Goal: Task Accomplishment & Management: Complete application form

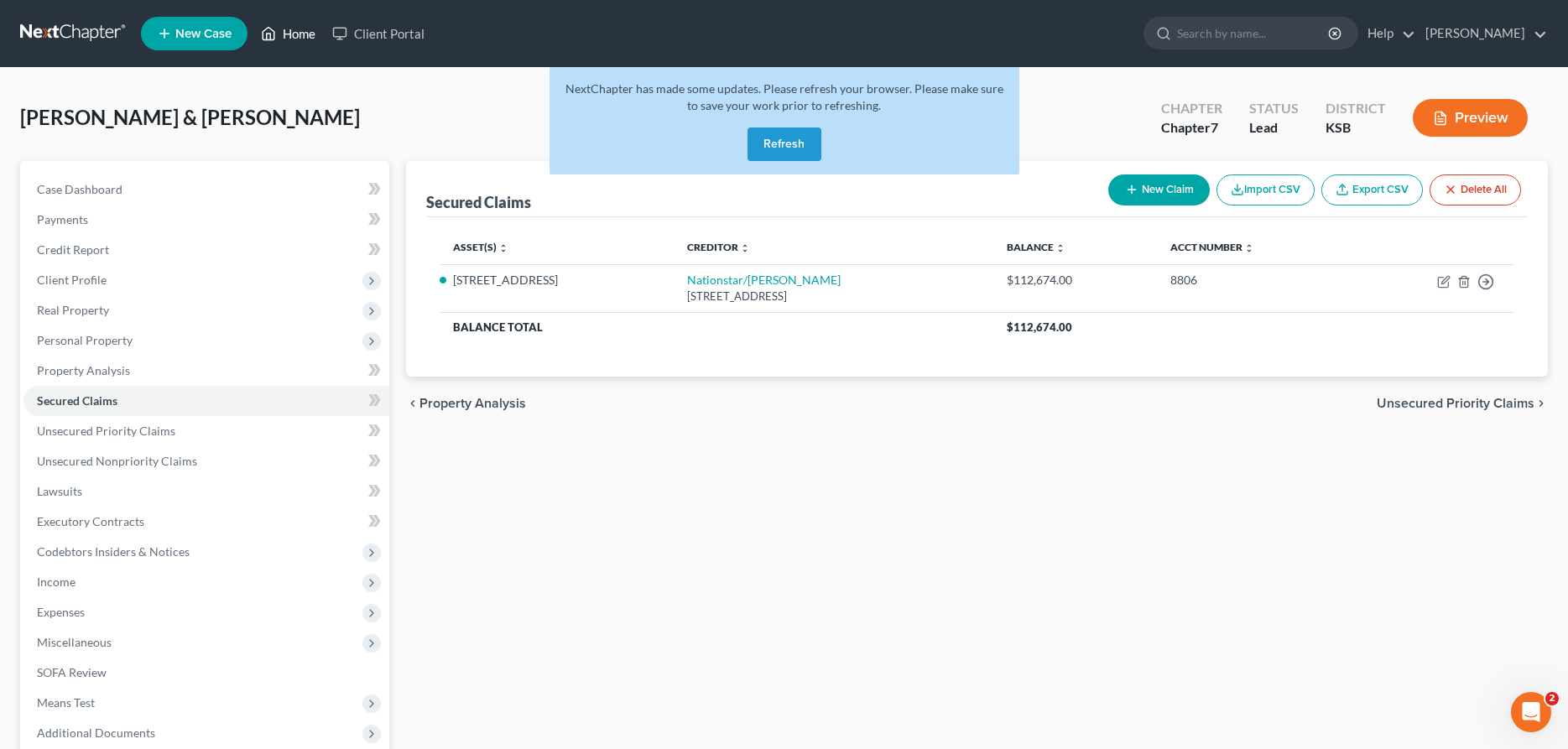
click at [291, 35] on link "Home" at bounding box center [287, 33] width 72 height 30
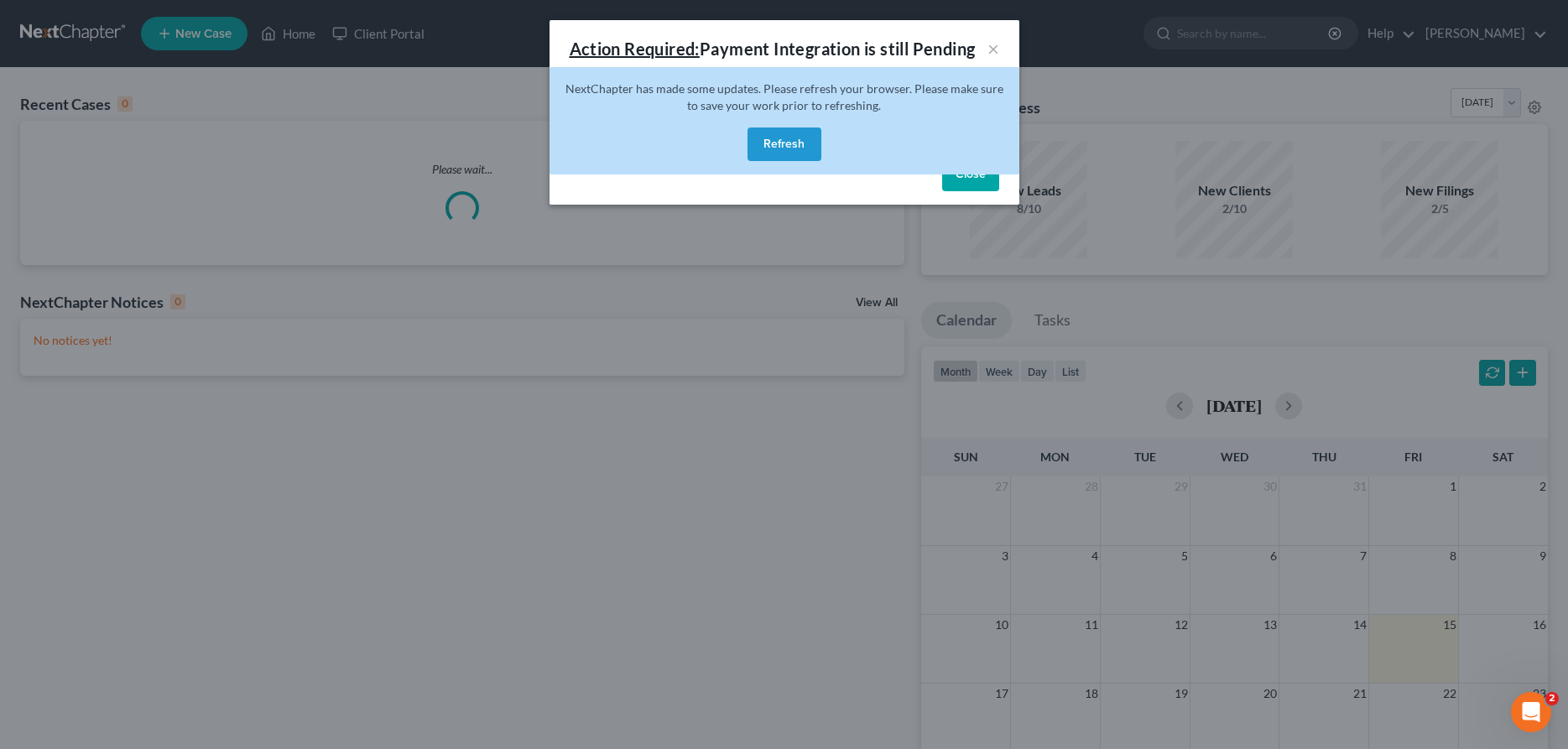
click at [762, 118] on div "NextChapter has made some updates. Please refresh your browser. Please make sur…" at bounding box center [784, 120] width 470 height 107
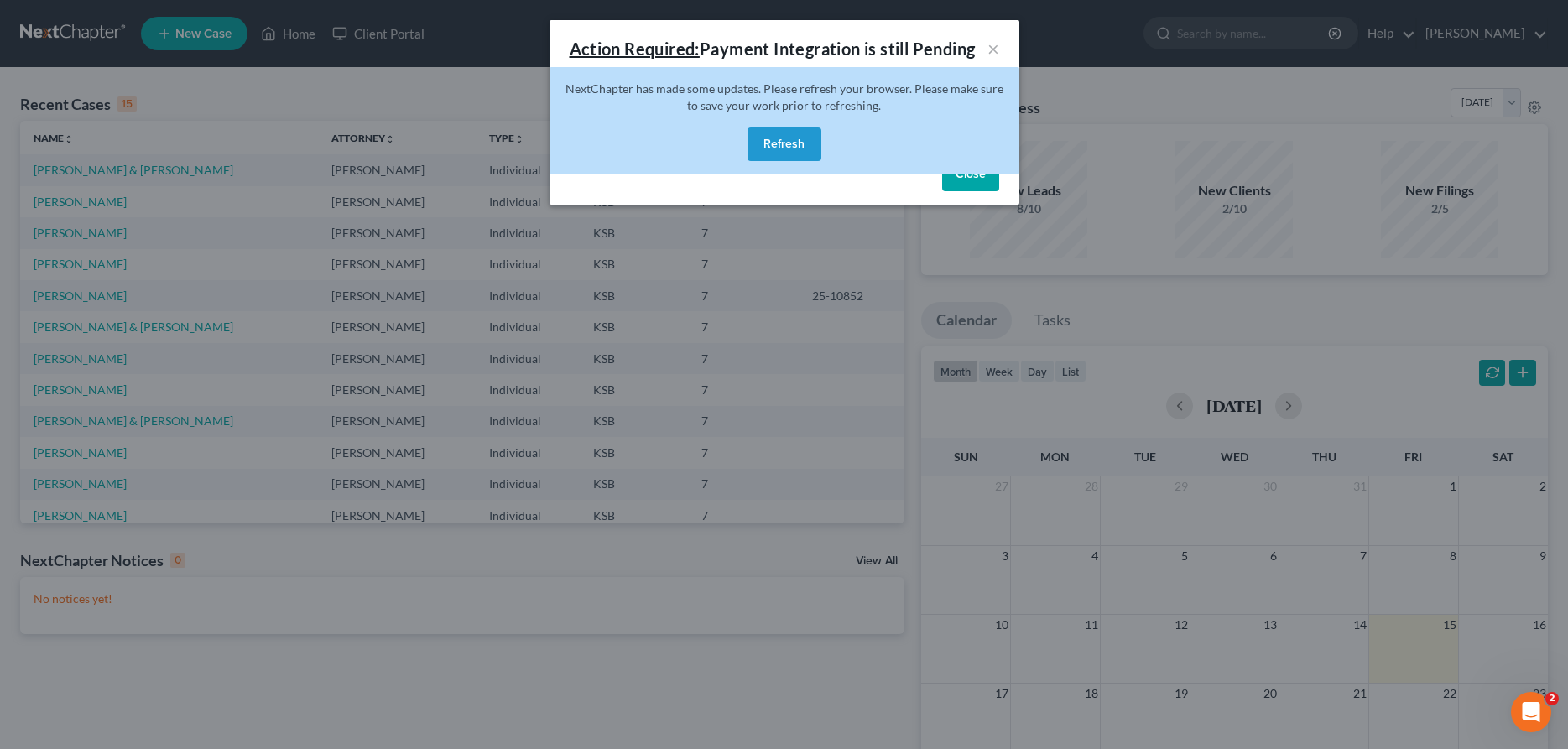
click at [767, 141] on button "Refresh" at bounding box center [784, 144] width 74 height 33
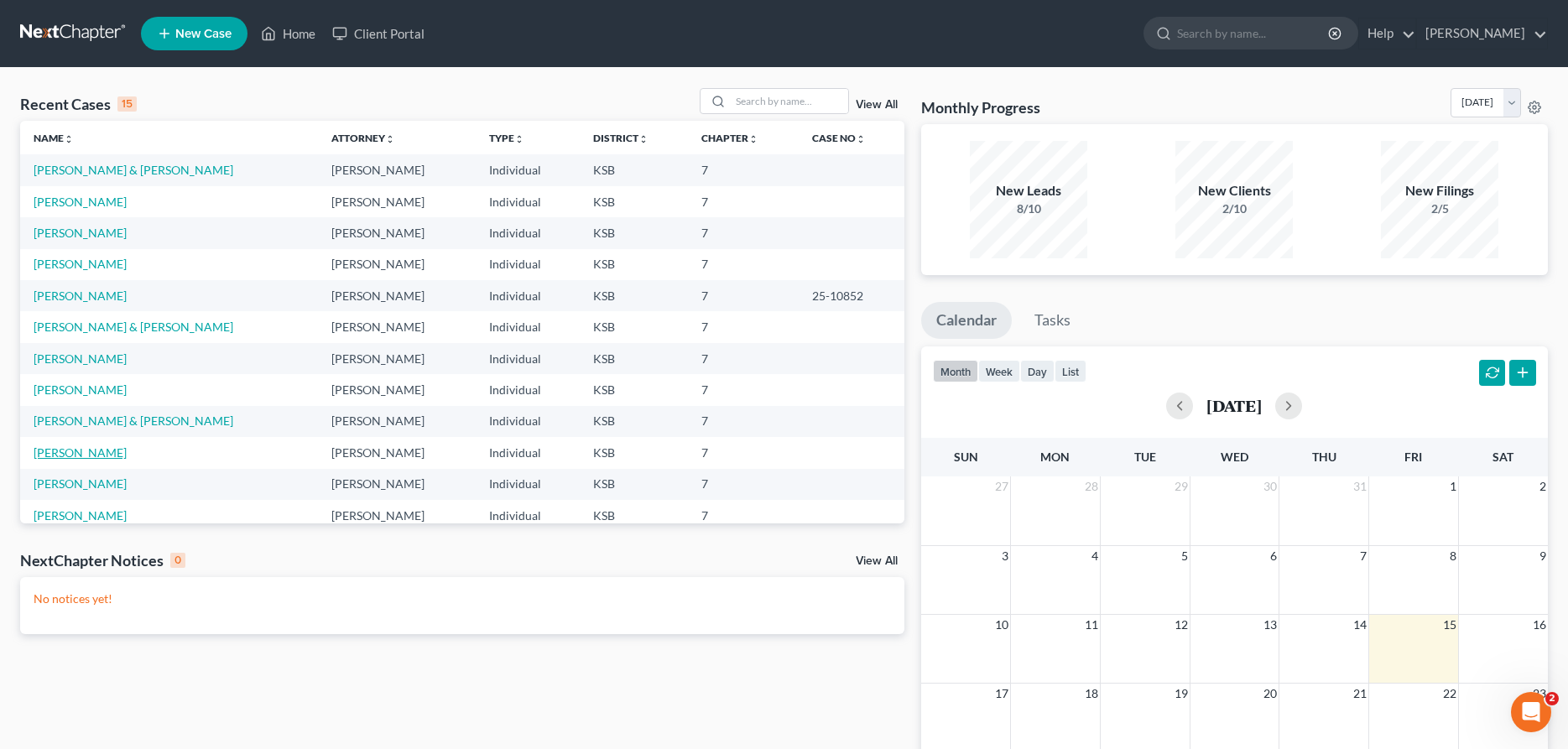
click at [77, 450] on link "[PERSON_NAME]" at bounding box center [79, 453] width 93 height 15
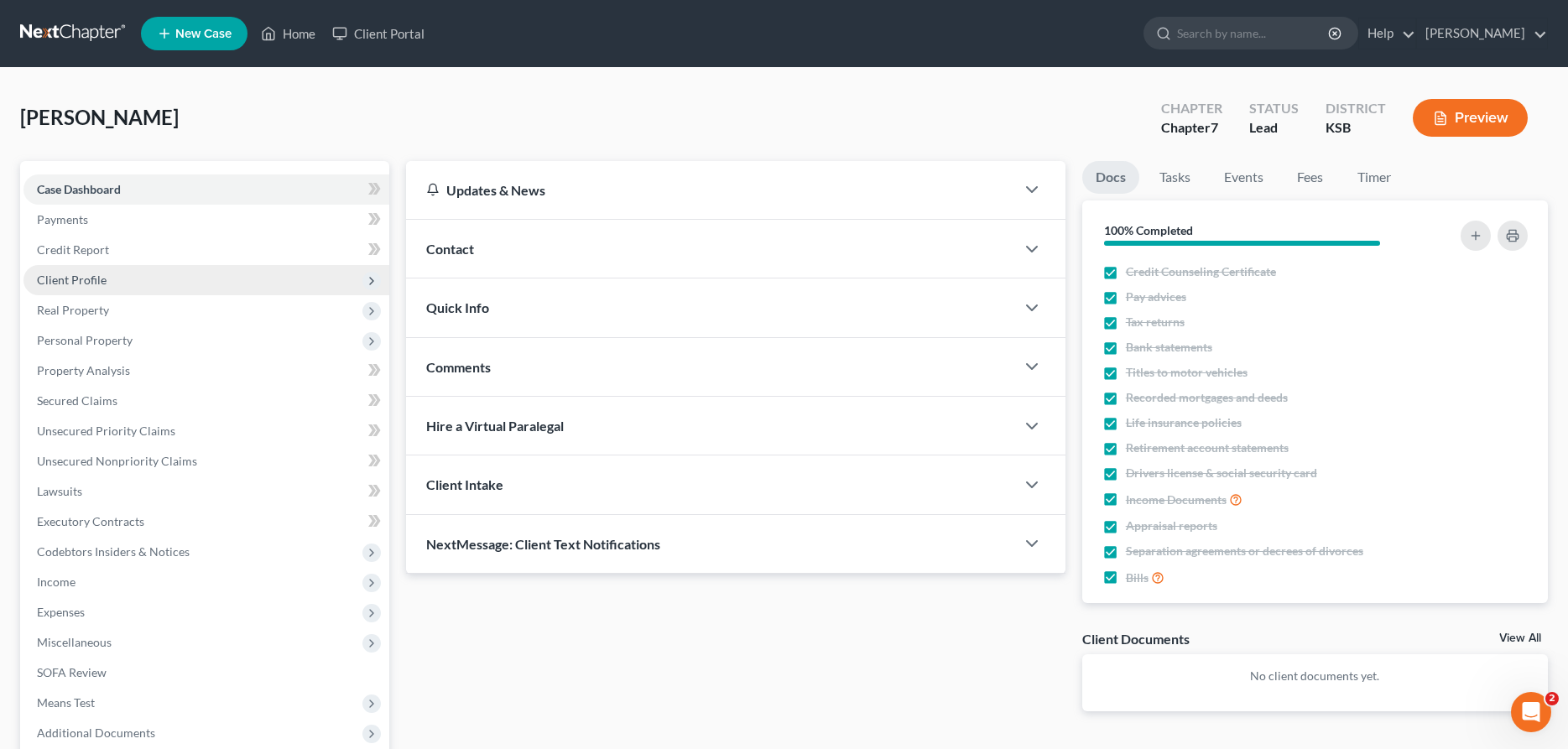
click at [86, 281] on span "Client Profile" at bounding box center [72, 280] width 70 height 15
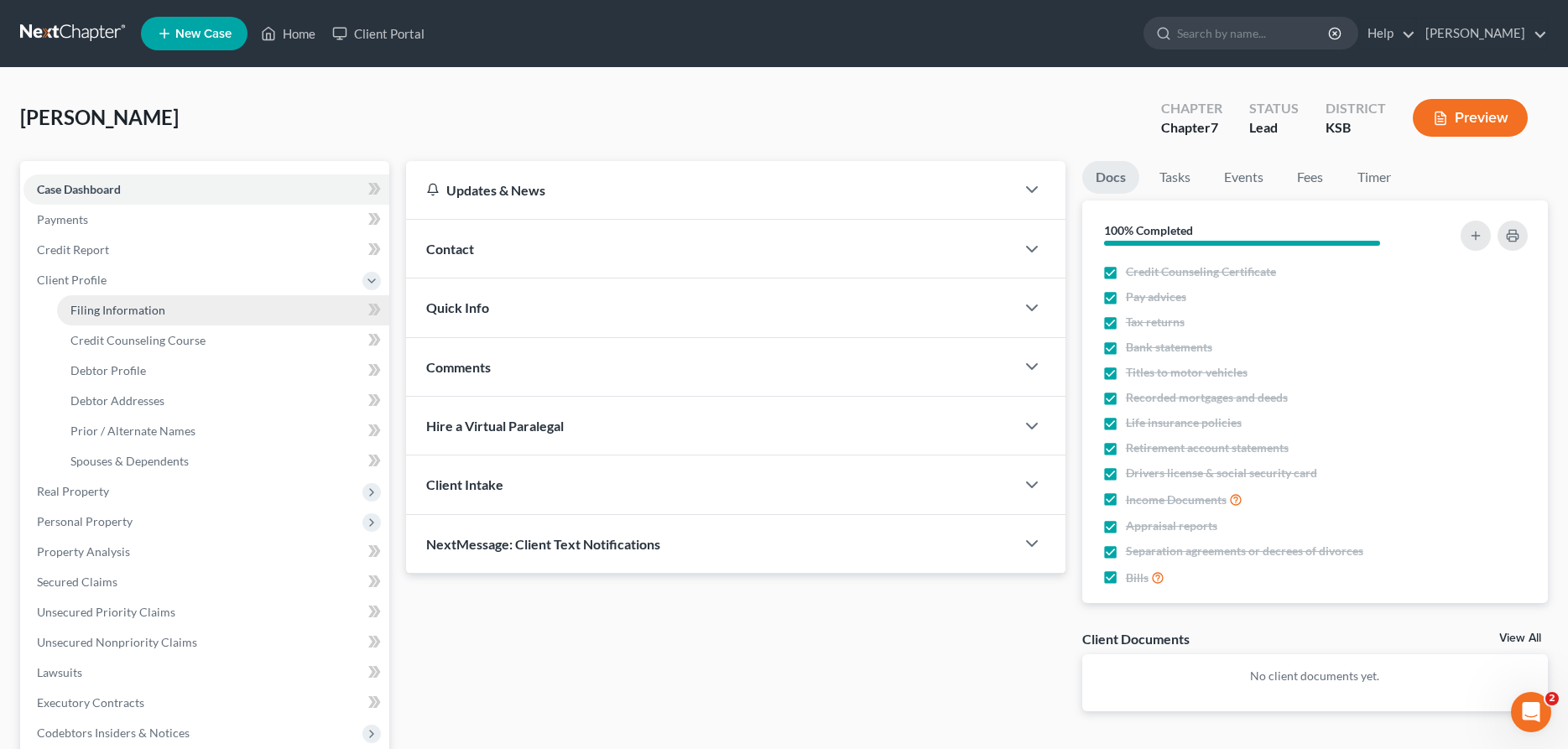
click at [106, 309] on span "Filing Information" at bounding box center [118, 310] width 95 height 15
select select "1"
select select "0"
select select "17"
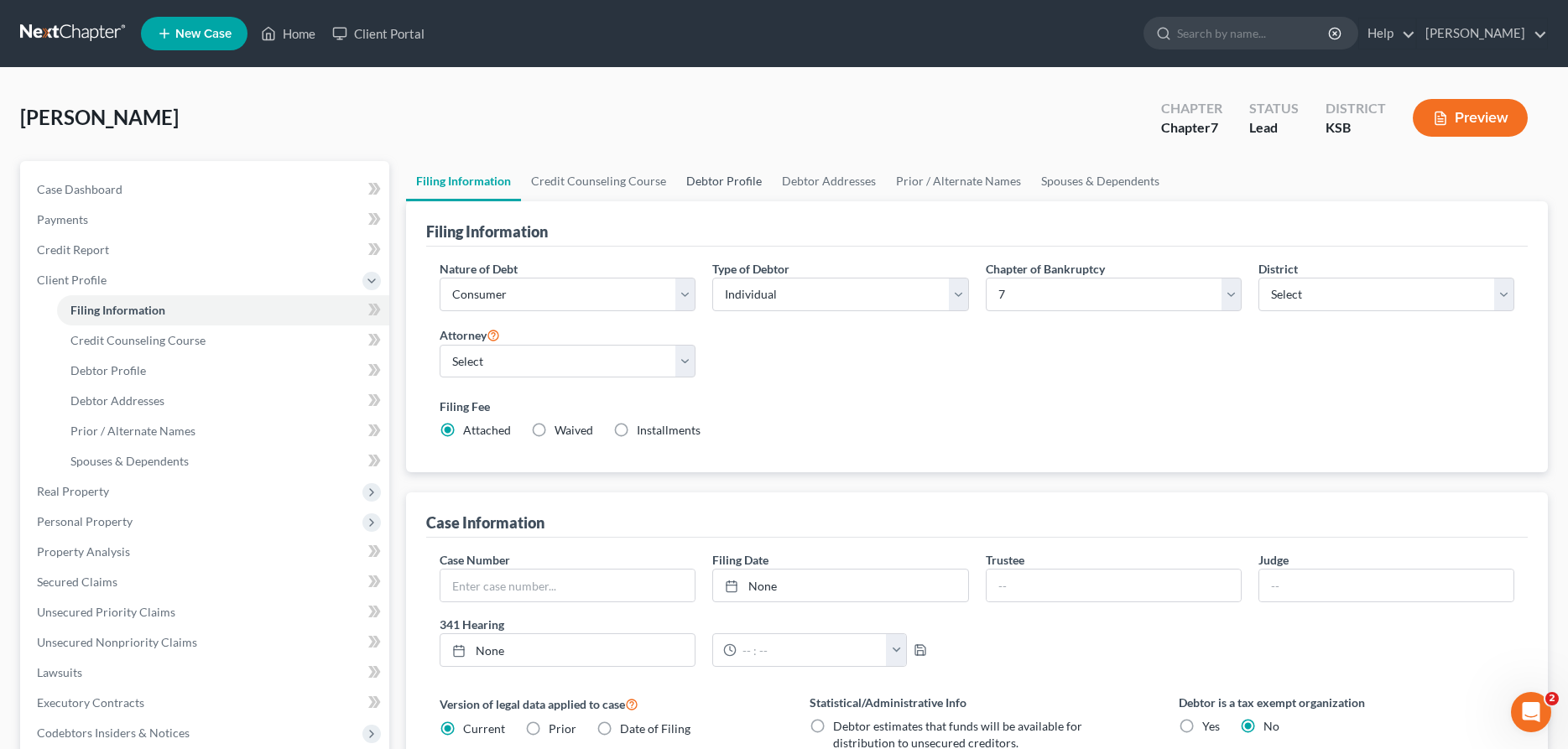
click at [695, 185] on link "Debtor Profile" at bounding box center [723, 181] width 95 height 40
select select "0"
select select "1"
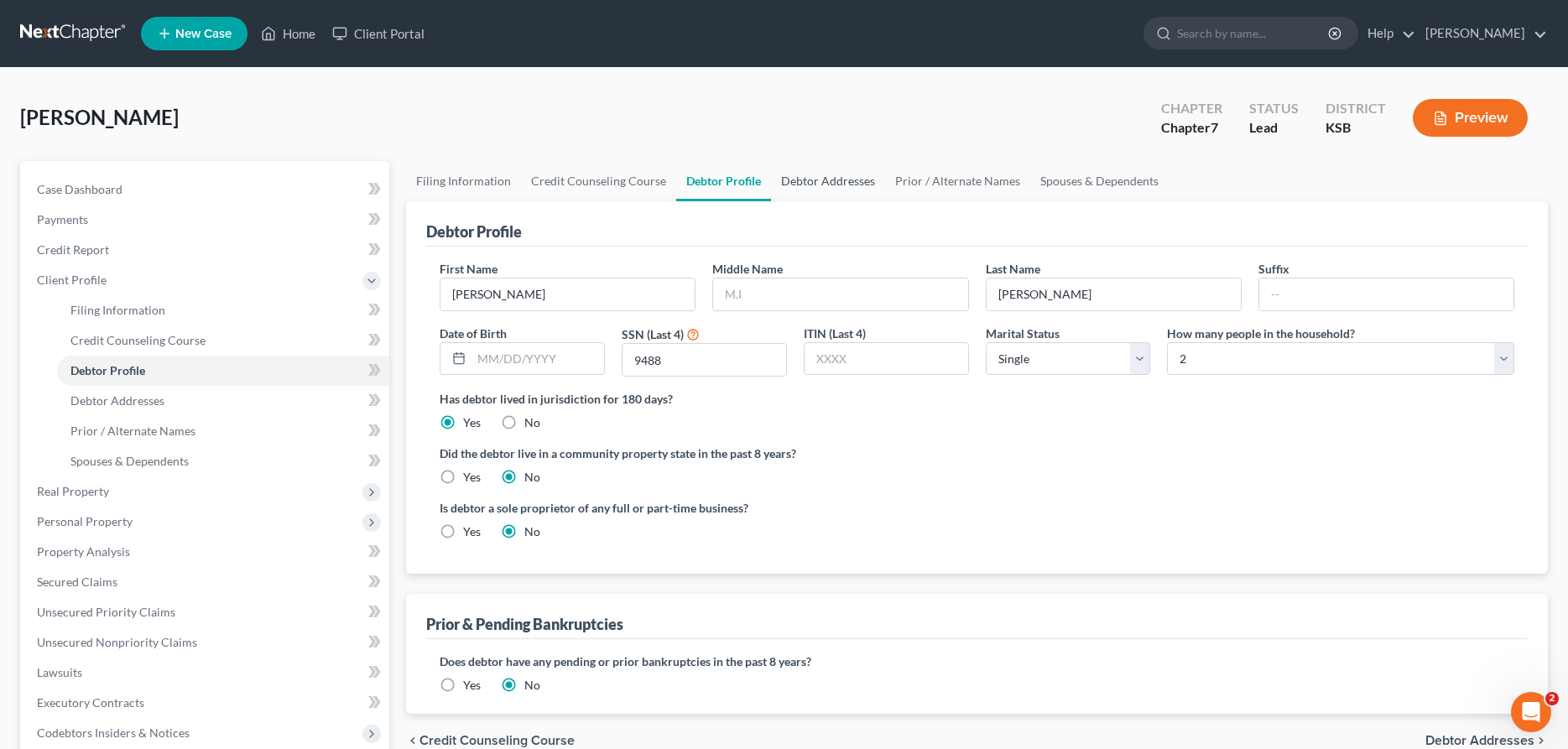
click at [821, 182] on link "Debtor Addresses" at bounding box center [828, 181] width 114 height 40
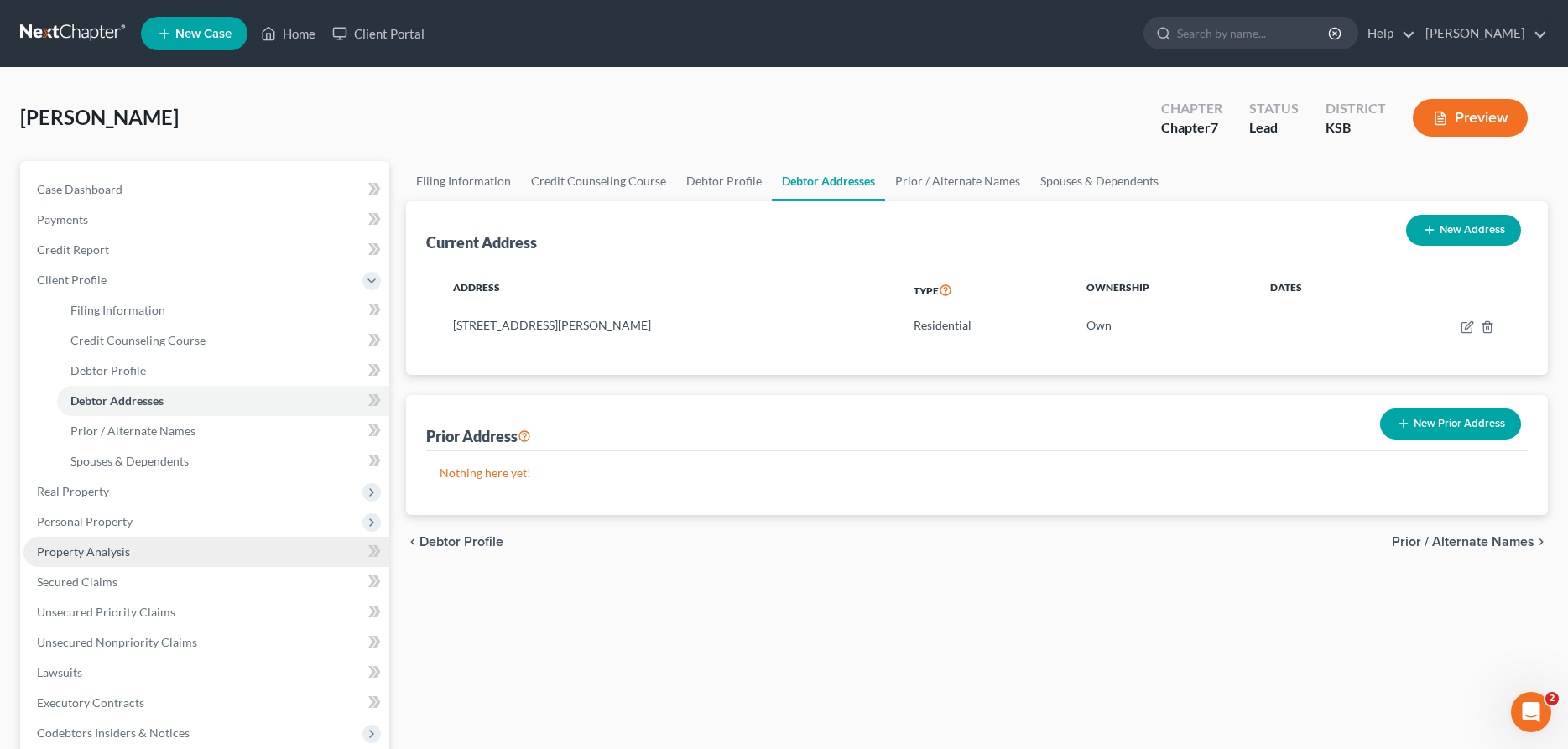
scroll to position [85, 0]
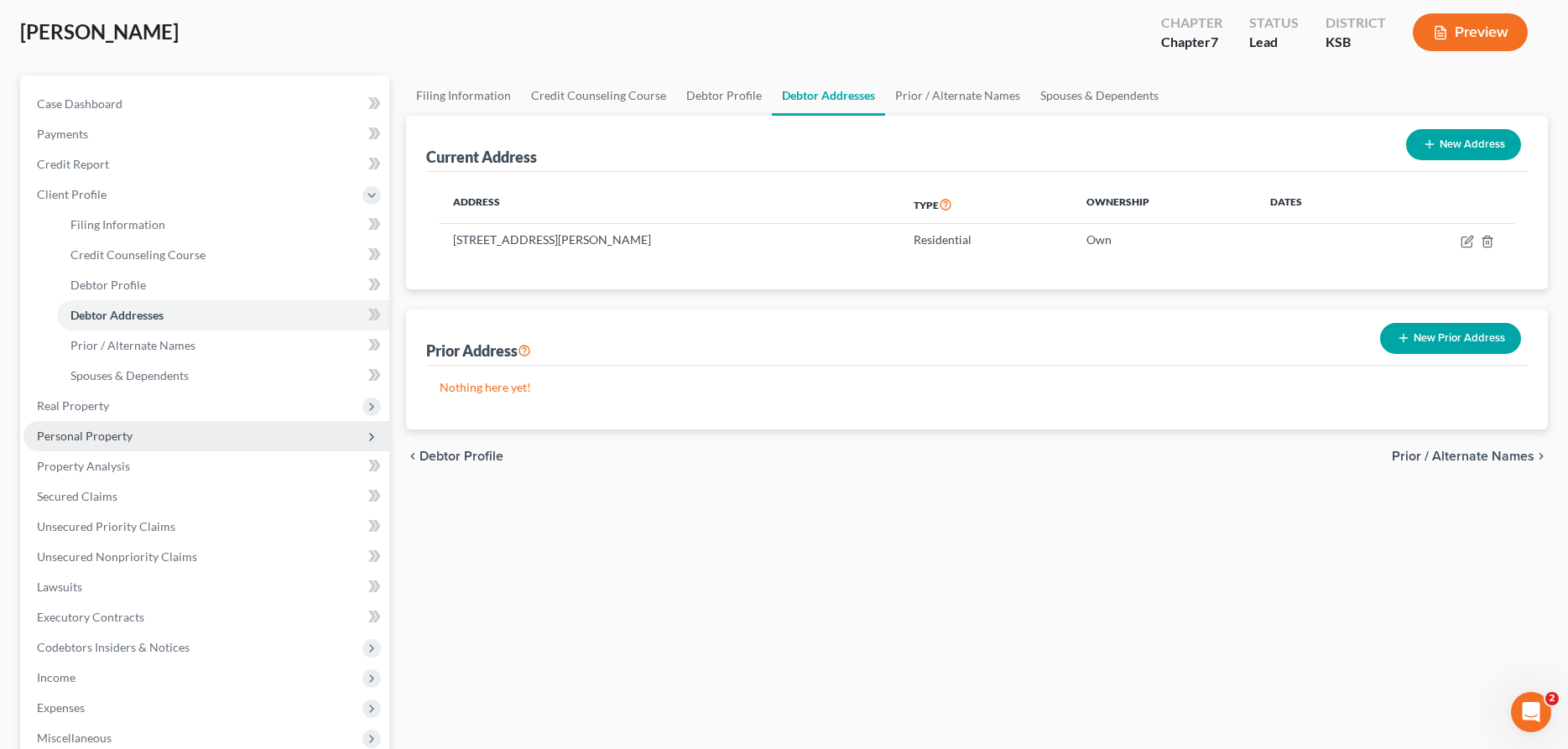
click at [86, 431] on span "Personal Property" at bounding box center [84, 436] width 95 height 15
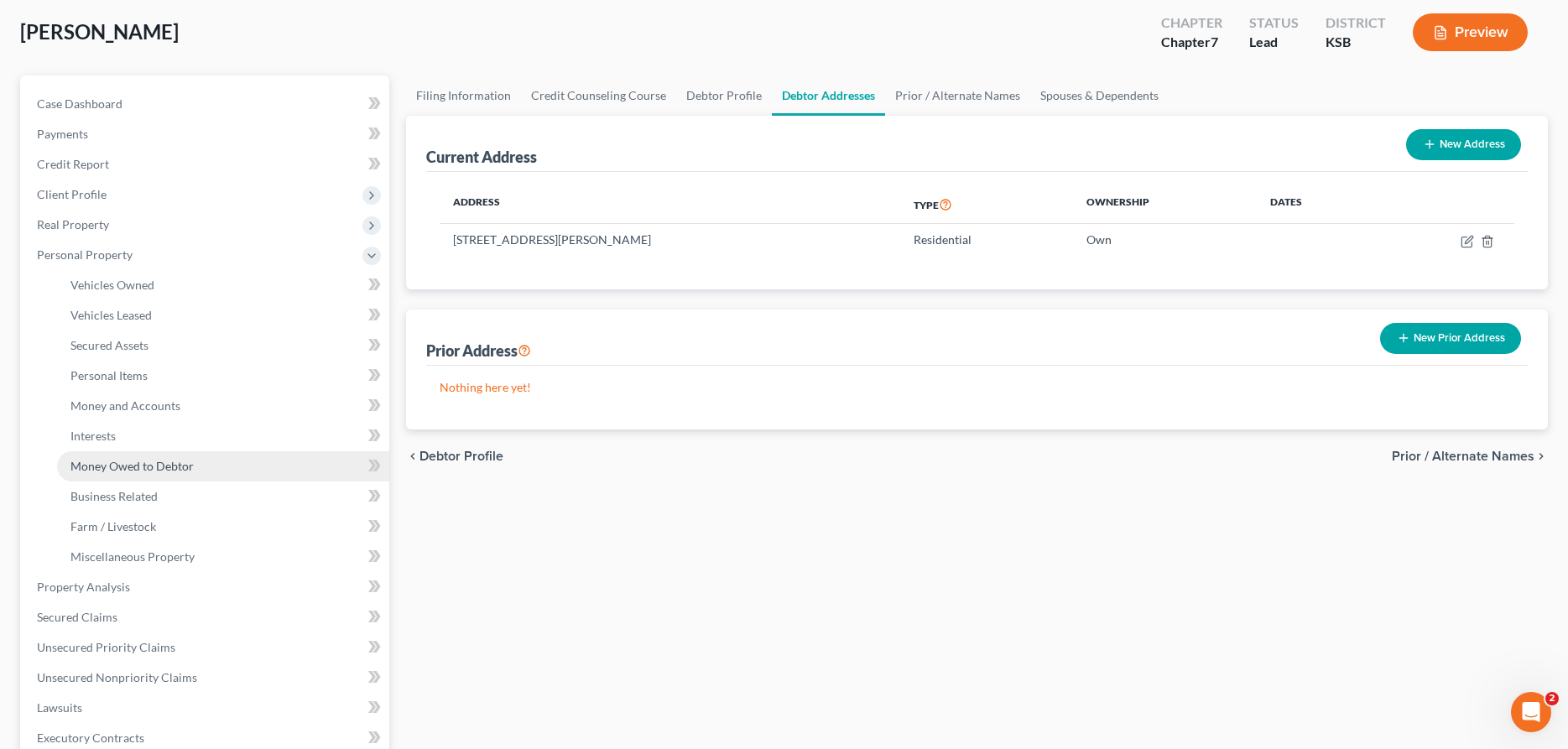
click at [112, 467] on span "Money Owed to Debtor" at bounding box center [132, 466] width 124 height 15
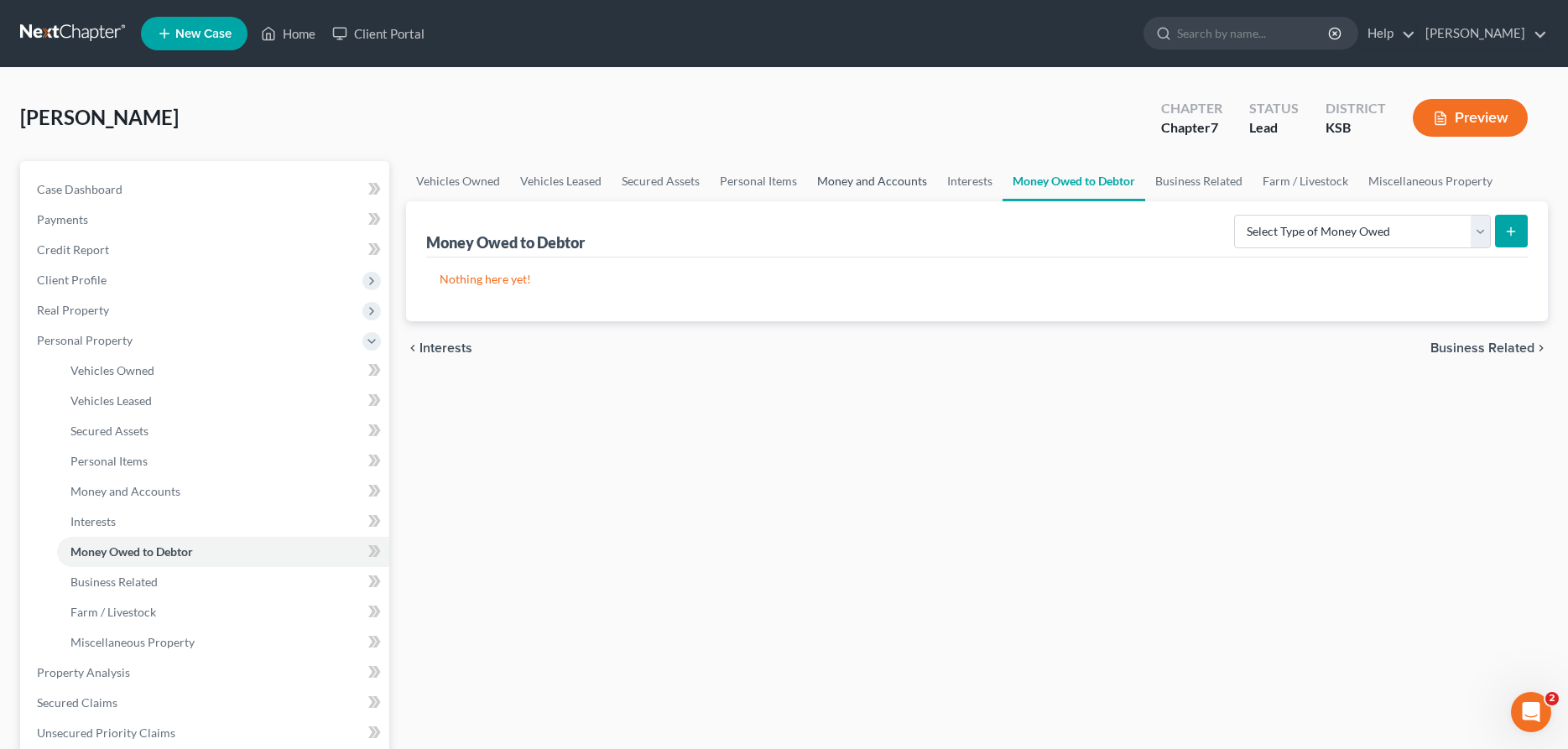
click at [852, 180] on link "Money and Accounts" at bounding box center [871, 181] width 131 height 40
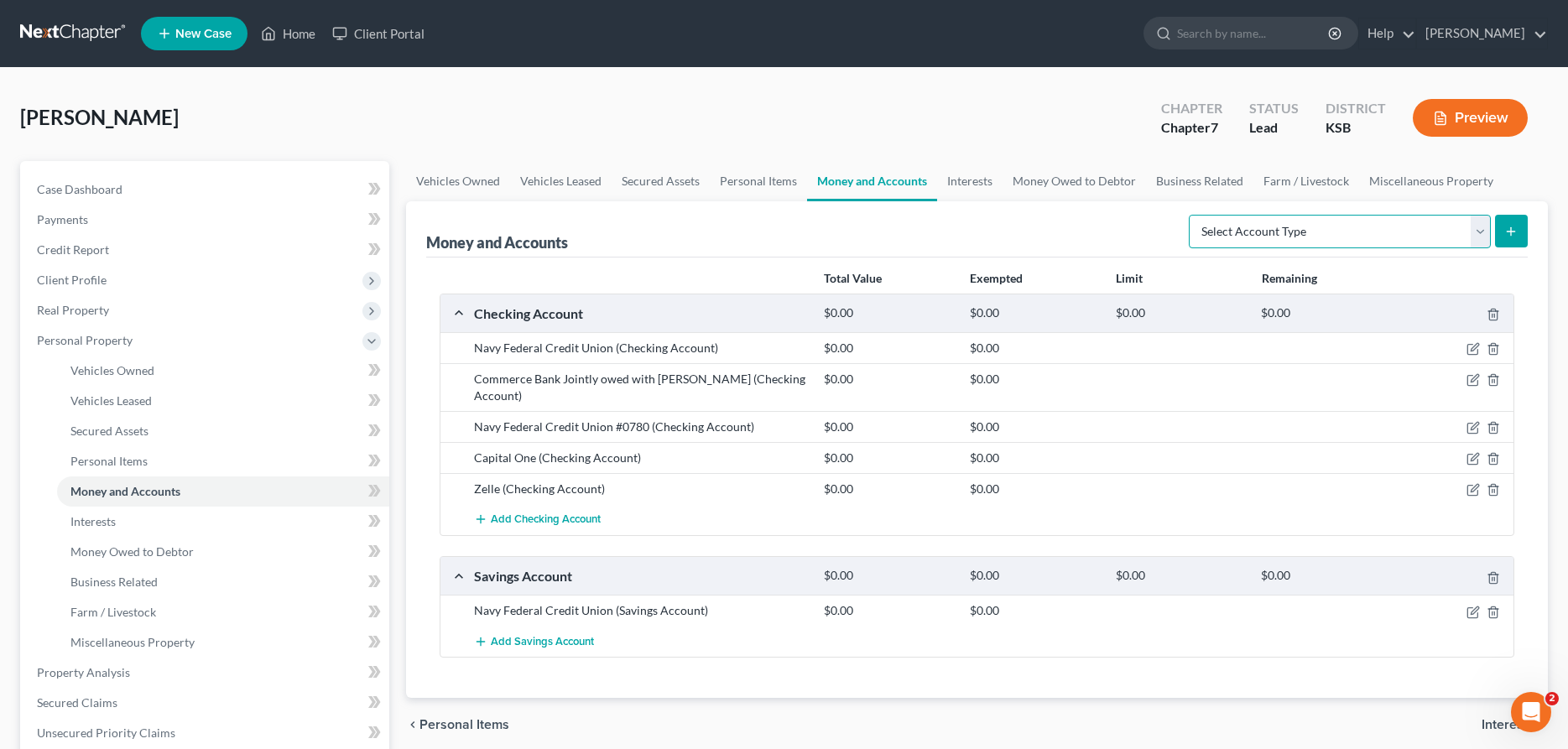
click at [1188, 215] on select "Select Account Type Brokerage Cash on Hand Certificates of Deposit Checking Acc…" at bounding box center [1339, 232] width 302 height 33
select select "checking"
click option "Checking Account" at bounding box center [0, 0] width 0 height 0
click at [1511, 226] on icon "submit" at bounding box center [1511, 232] width 14 height 14
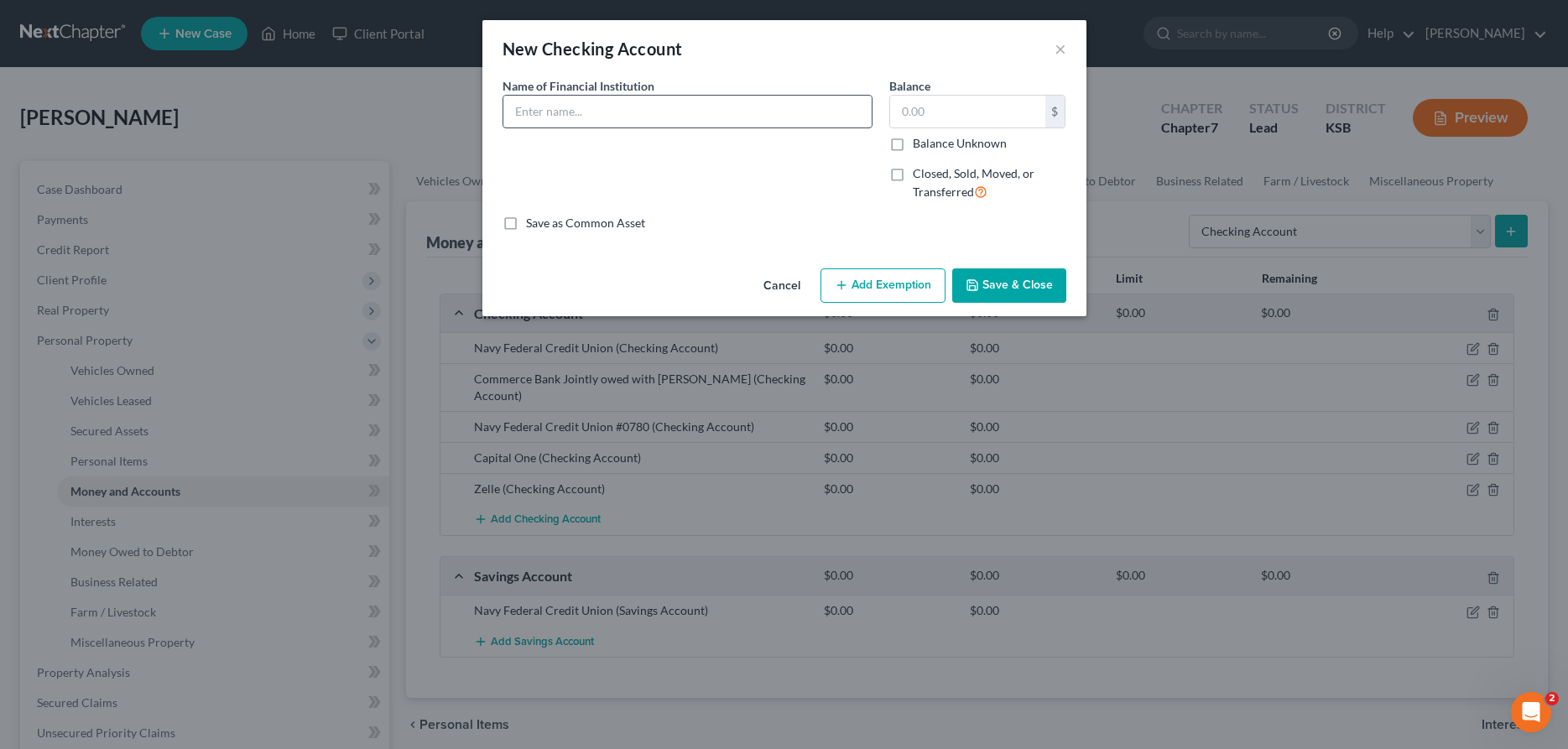
click at [753, 123] on input "text" at bounding box center [687, 111] width 368 height 31
type input "Heartland Credit Union"
type input "1.00"
click at [1006, 284] on button "Save & Close" at bounding box center [1009, 287] width 114 height 35
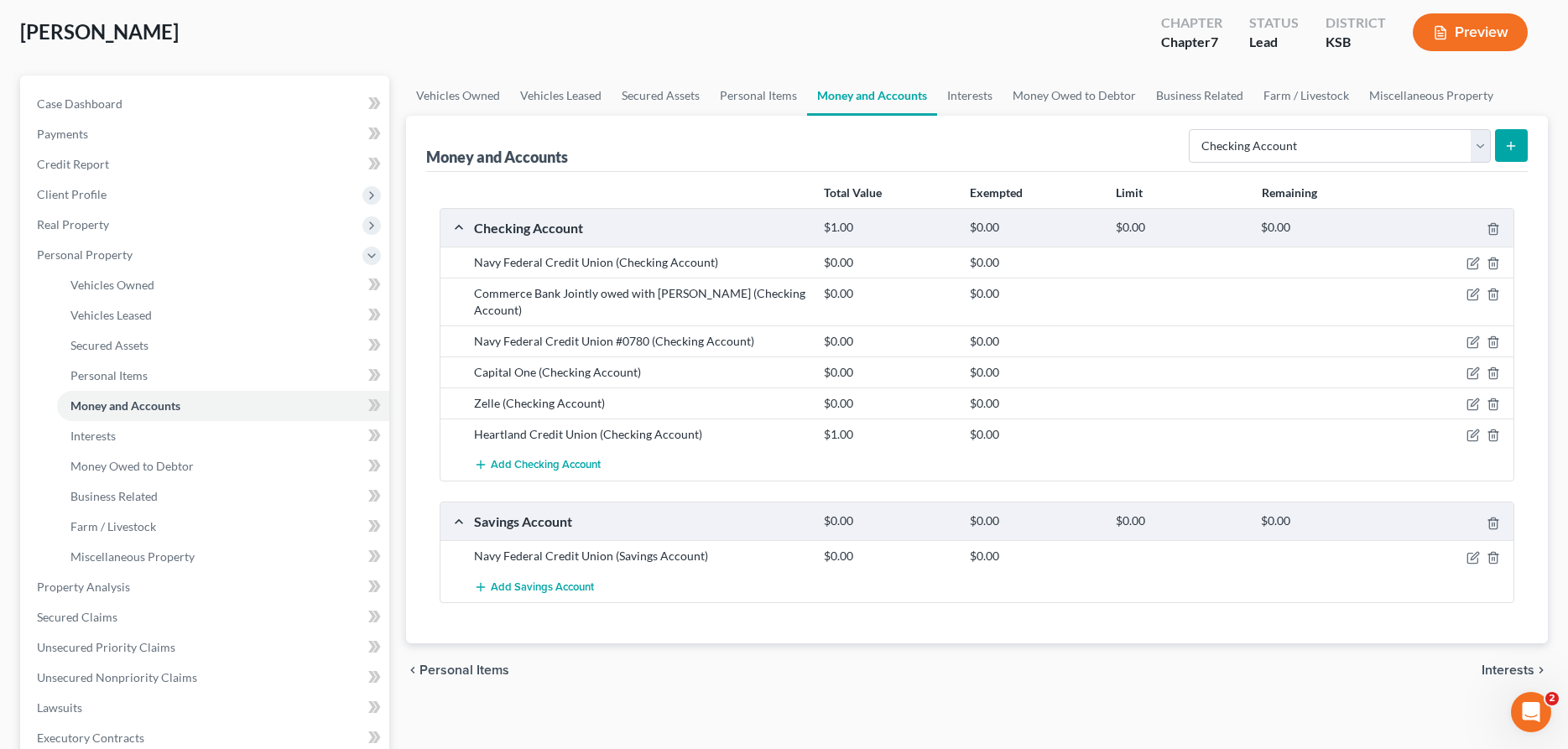
scroll to position [343, 0]
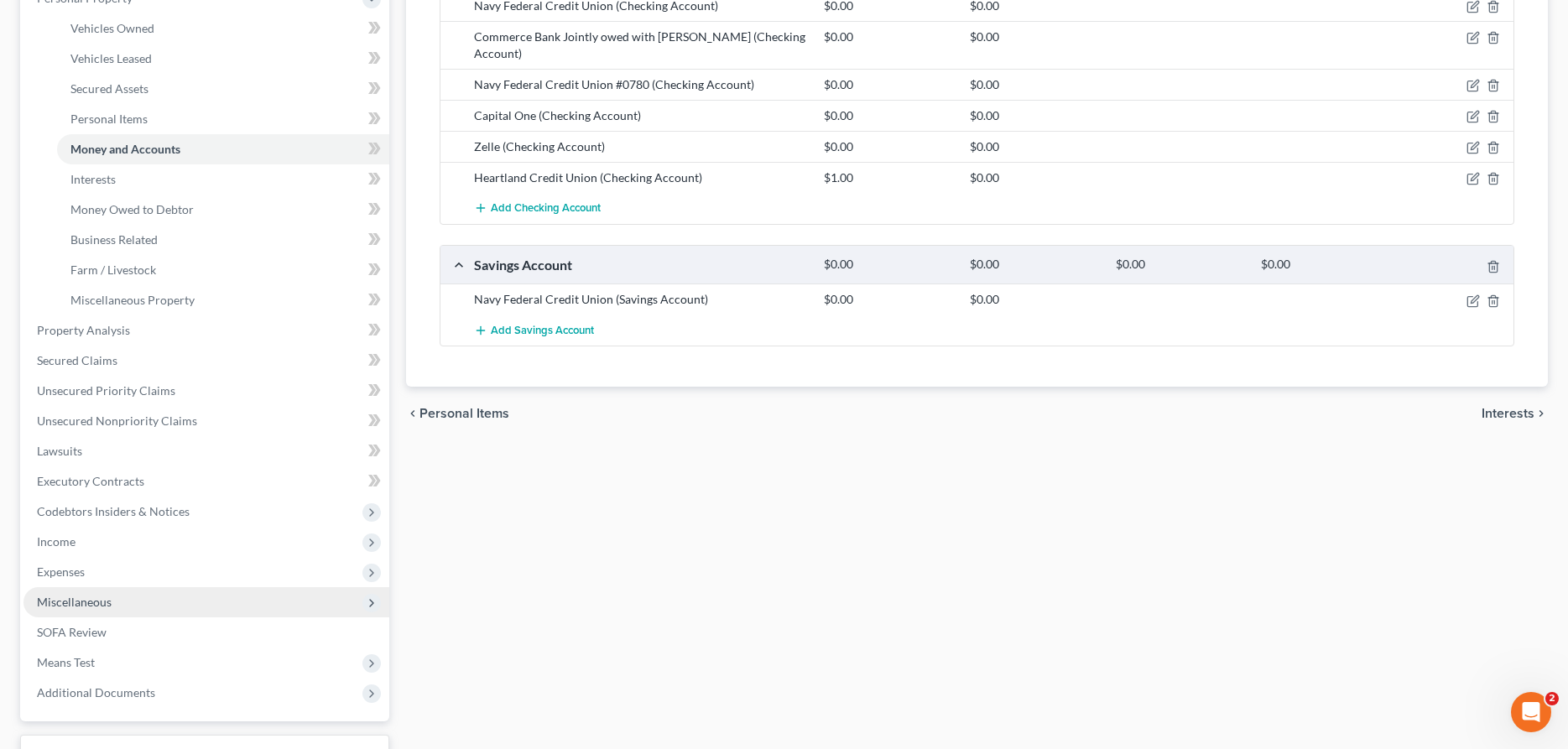
click at [114, 605] on span "Miscellaneous" at bounding box center [206, 602] width 366 height 30
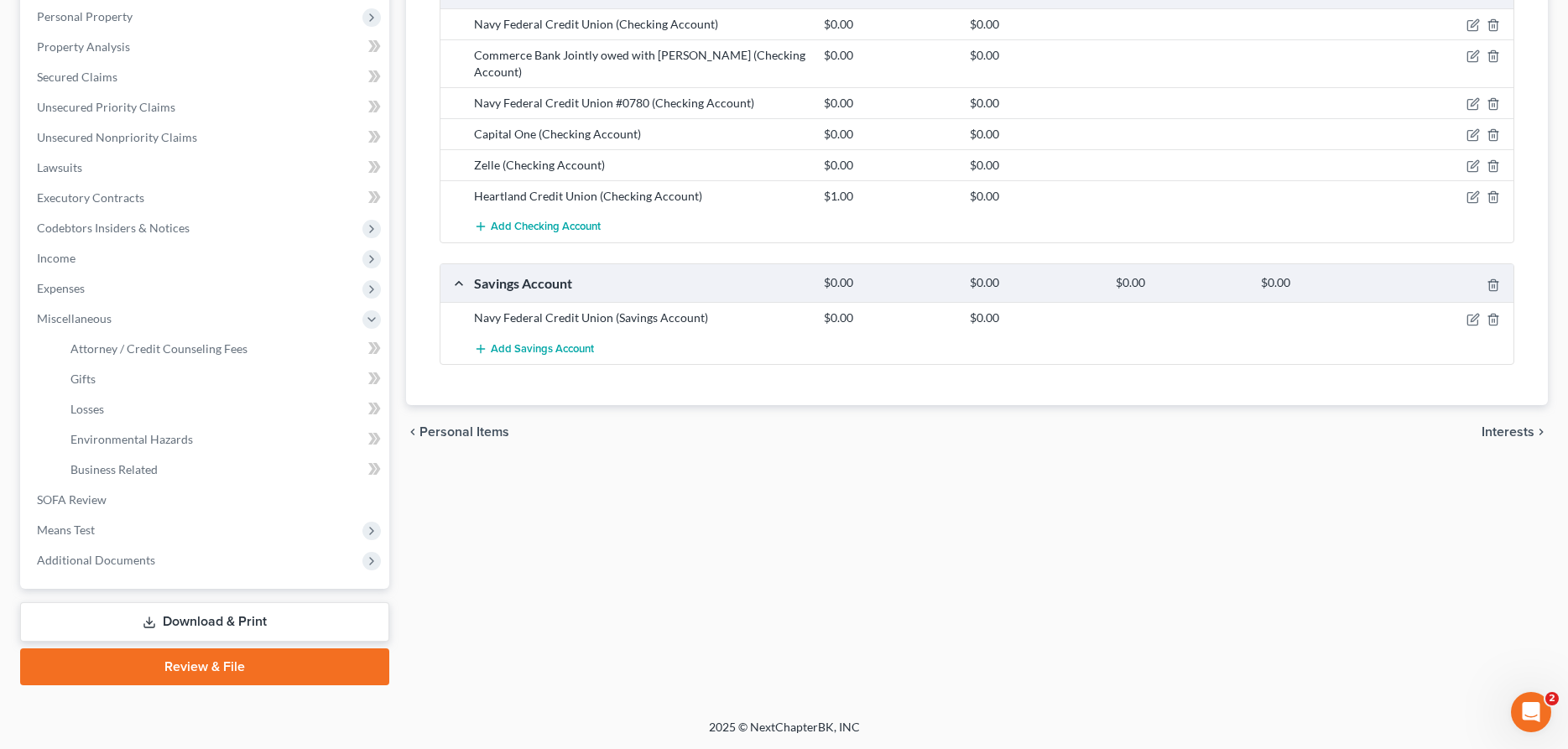
scroll to position [322, 0]
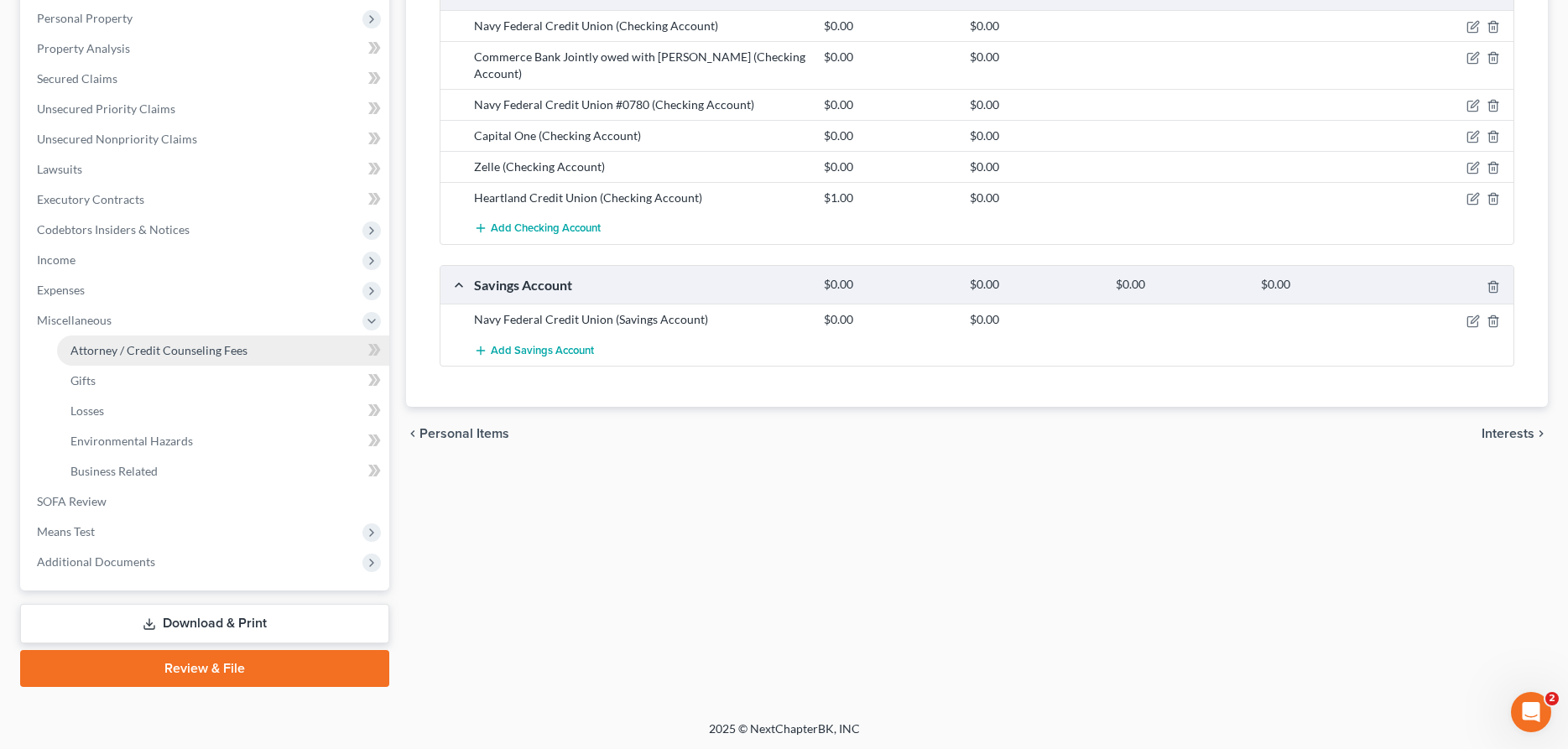
click at [225, 347] on span "Attorney / Credit Counseling Fees" at bounding box center [159, 350] width 177 height 15
select select "0"
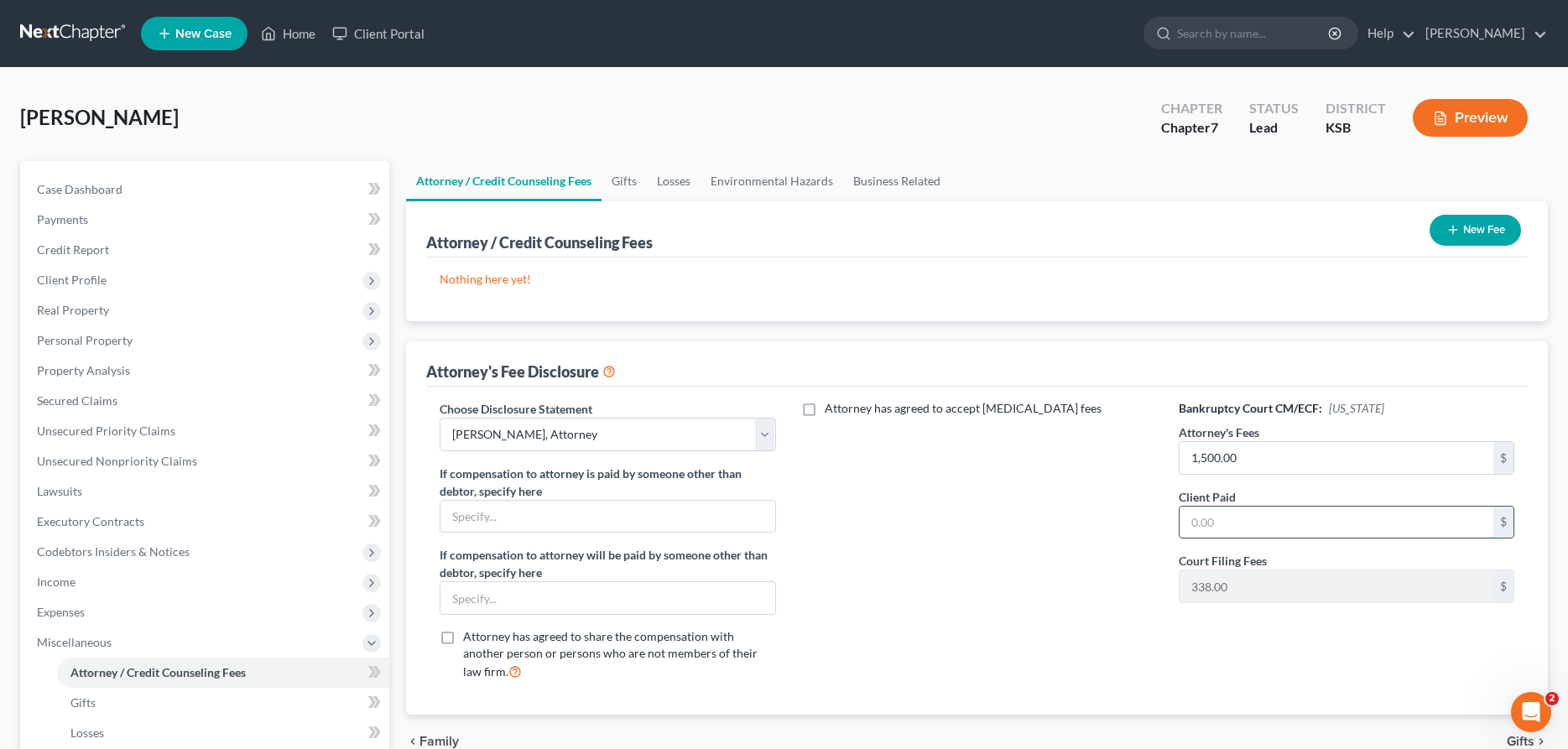
click at [1245, 518] on input "text" at bounding box center [1336, 522] width 314 height 31
type input "1,500.00"
click at [148, 277] on span "Client Profile" at bounding box center [206, 280] width 366 height 30
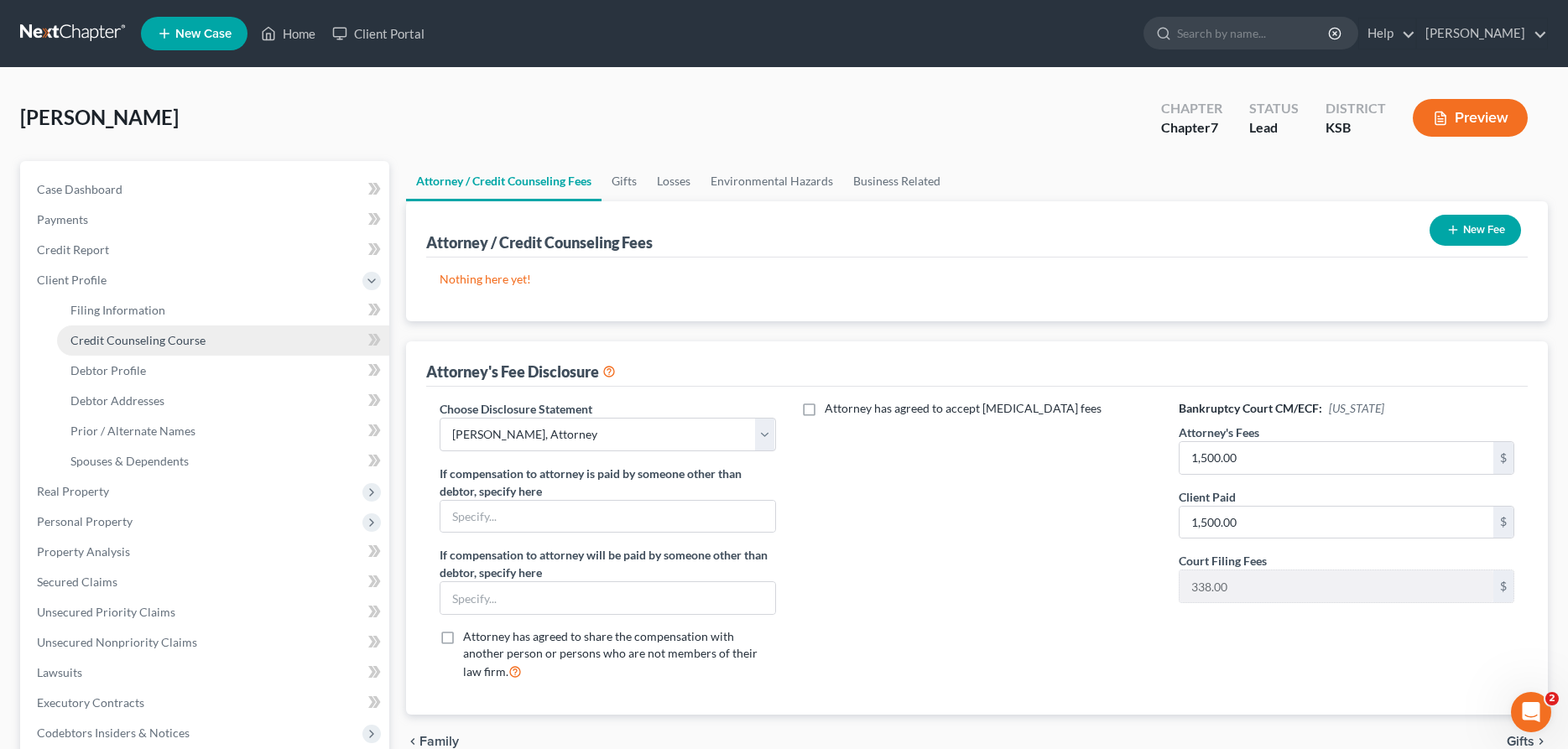
click at [178, 337] on span "Credit Counseling Course" at bounding box center [138, 340] width 135 height 15
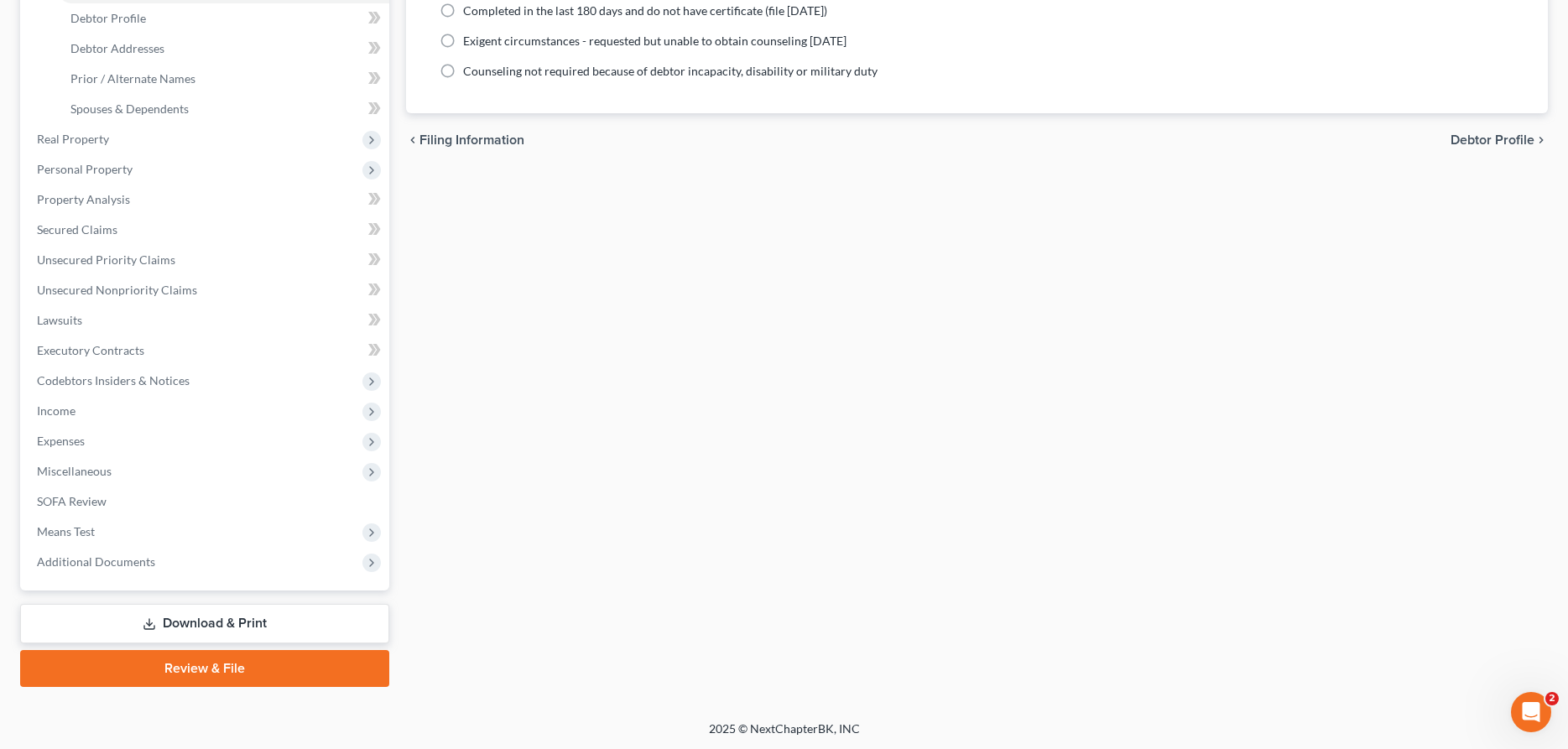
click at [222, 621] on link "Download & Print" at bounding box center [205, 624] width 369 height 39
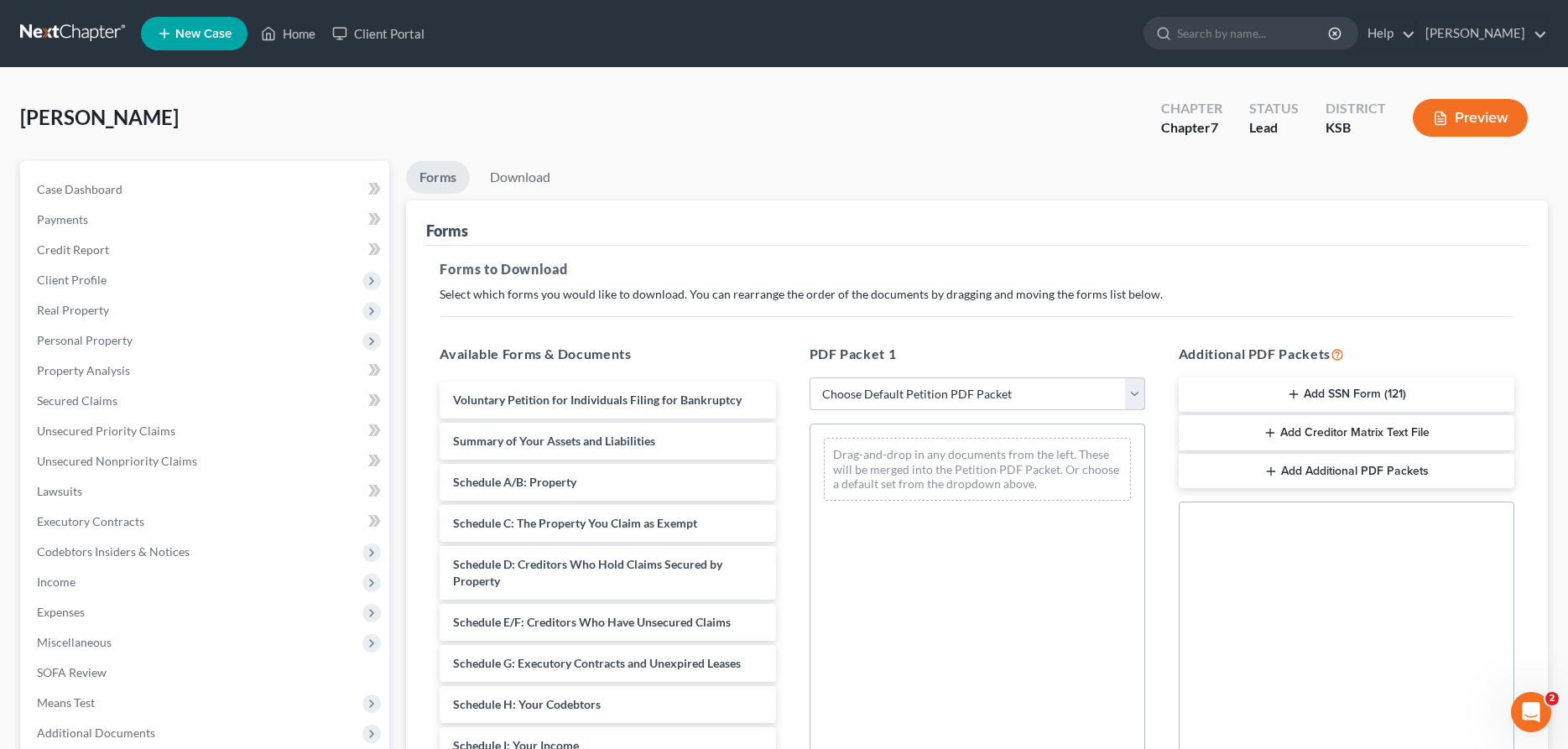
click at [810, 378] on select "Choose Default Petition PDF Packet Complete Bankruptcy Petition (all forms and …" at bounding box center [977, 395] width 336 height 33
select select "4"
click option "District of KS" at bounding box center [0, 0] width 0 height 0
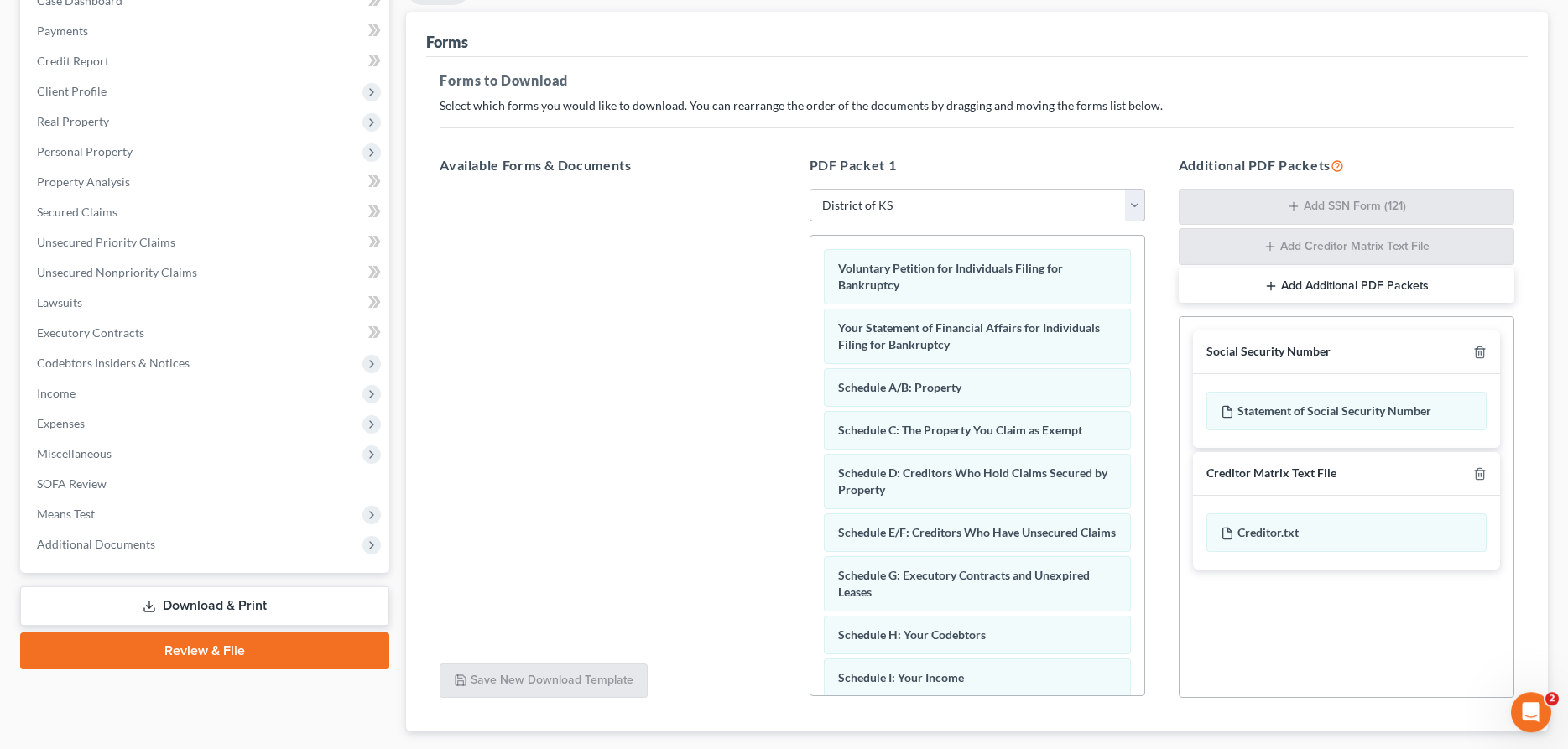
scroll to position [288, 0]
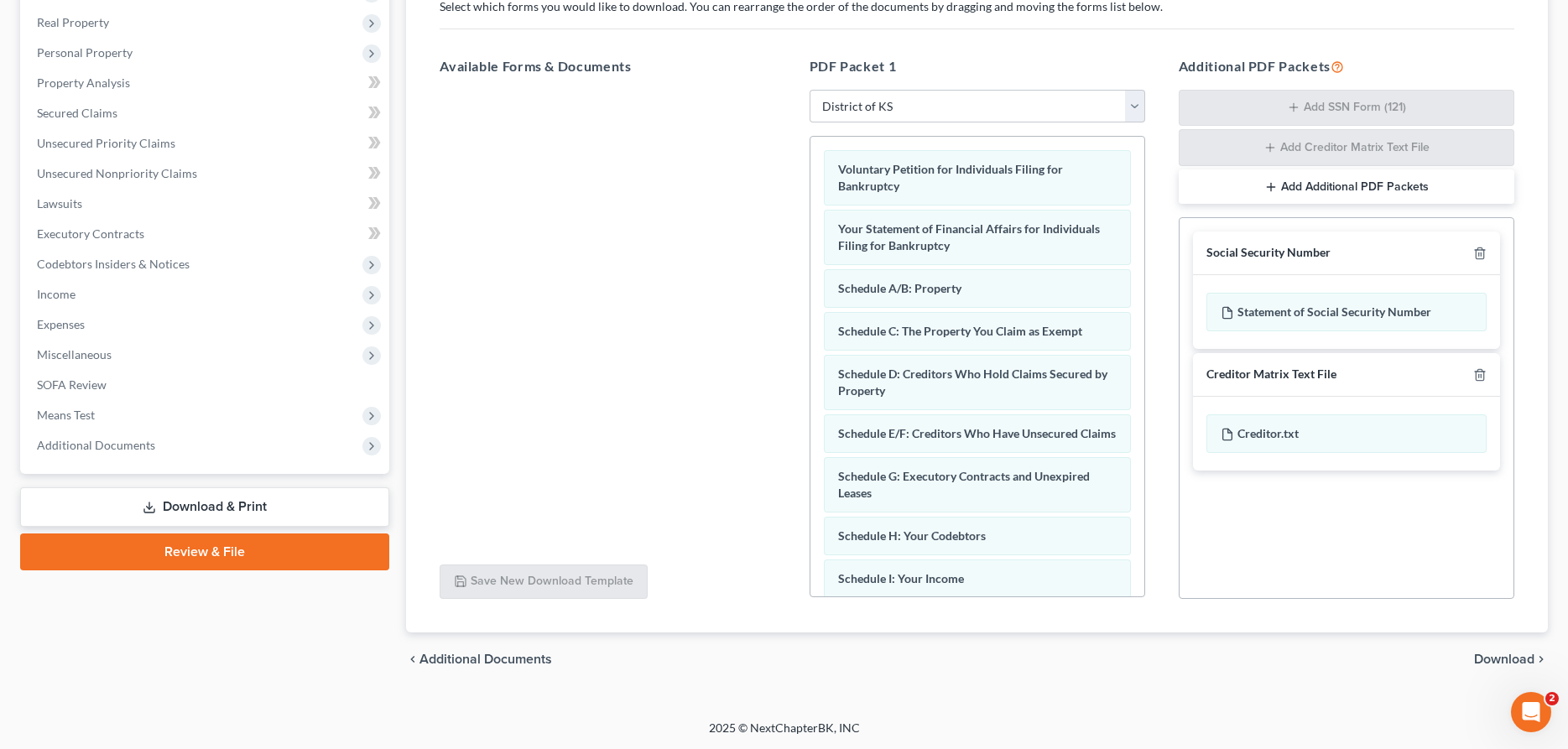
click at [1501, 662] on span "Download" at bounding box center [1504, 660] width 61 height 14
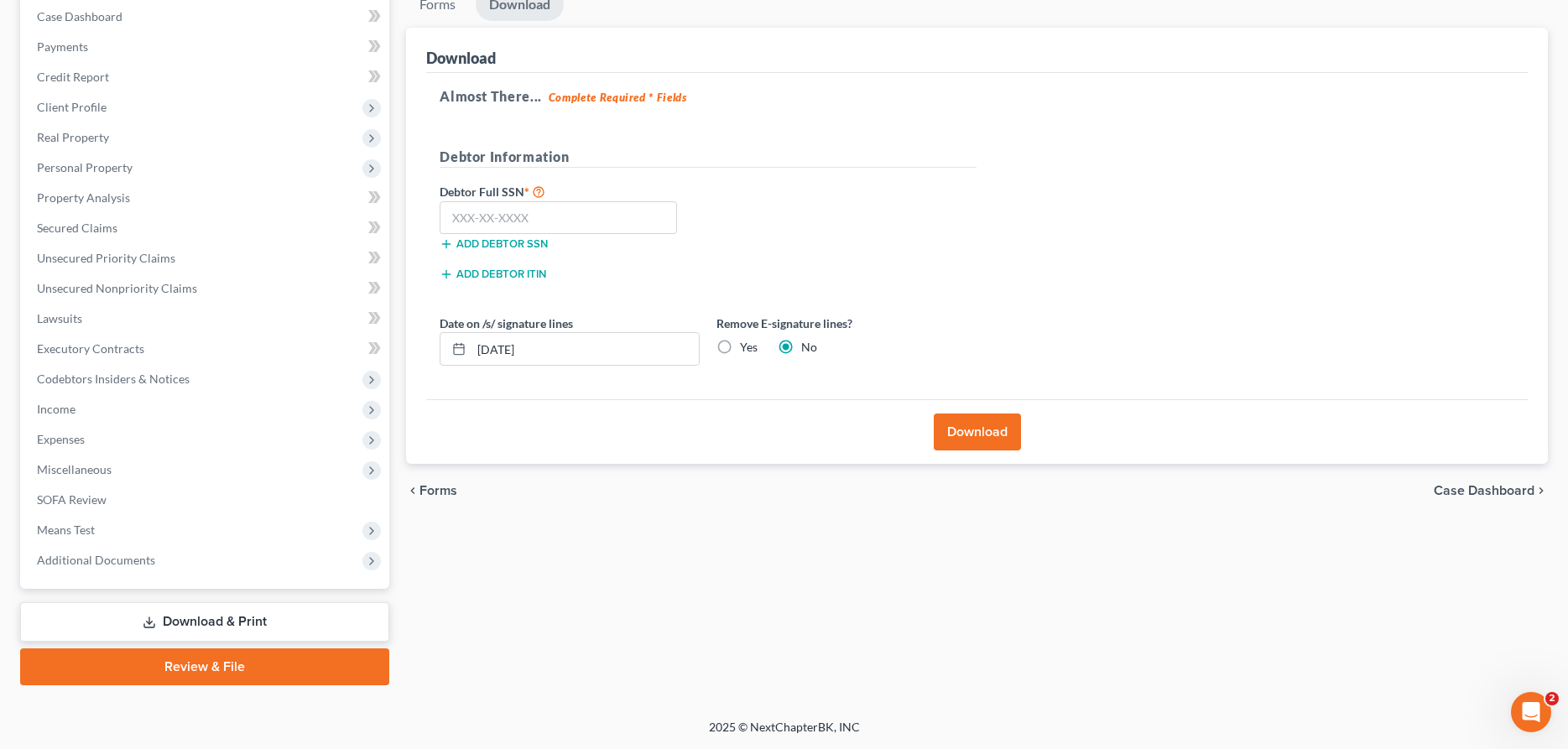
scroll to position [171, 0]
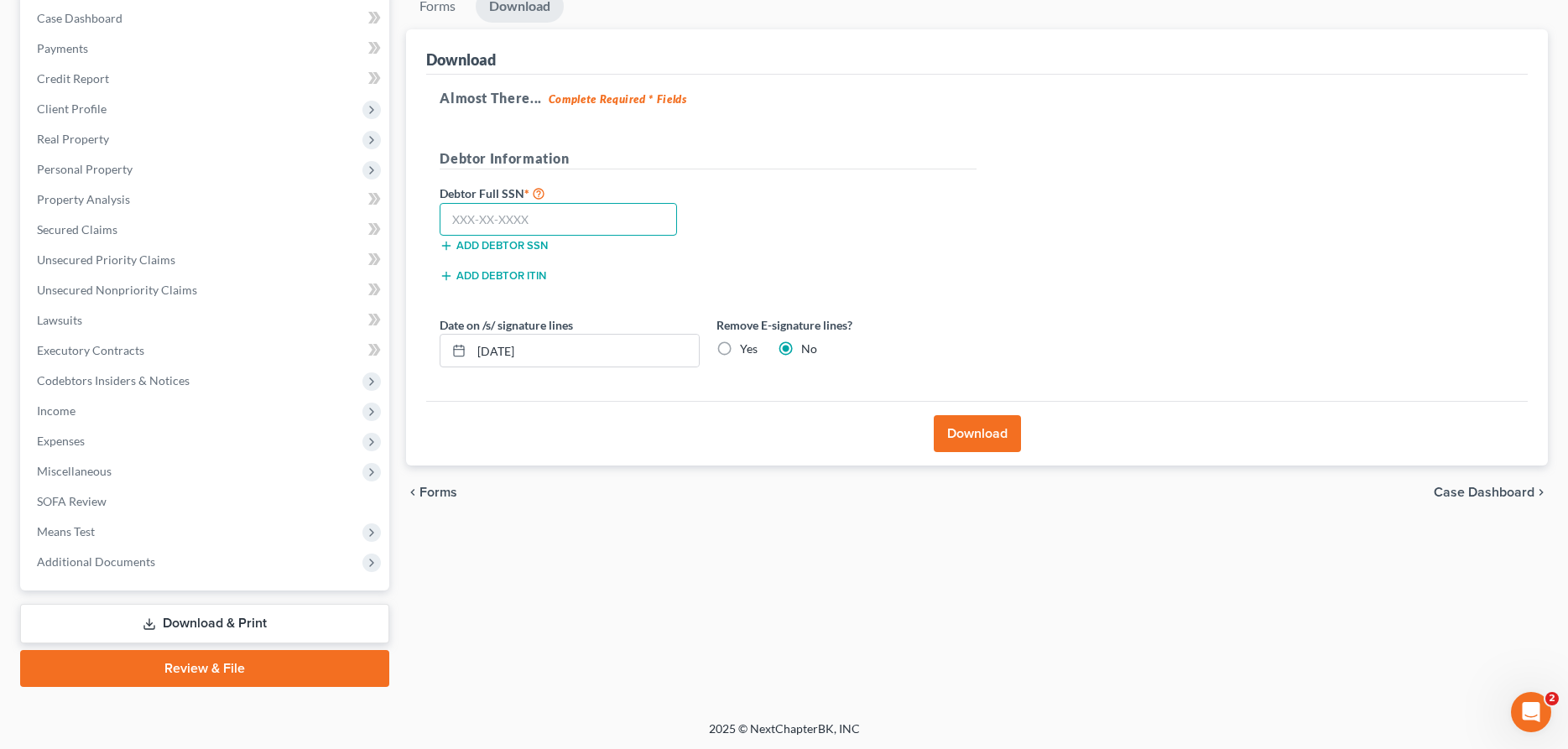
click at [655, 220] on input "text" at bounding box center [558, 220] width 237 height 33
type input "537-21-9488"
click at [994, 425] on button "Download" at bounding box center [977, 434] width 87 height 37
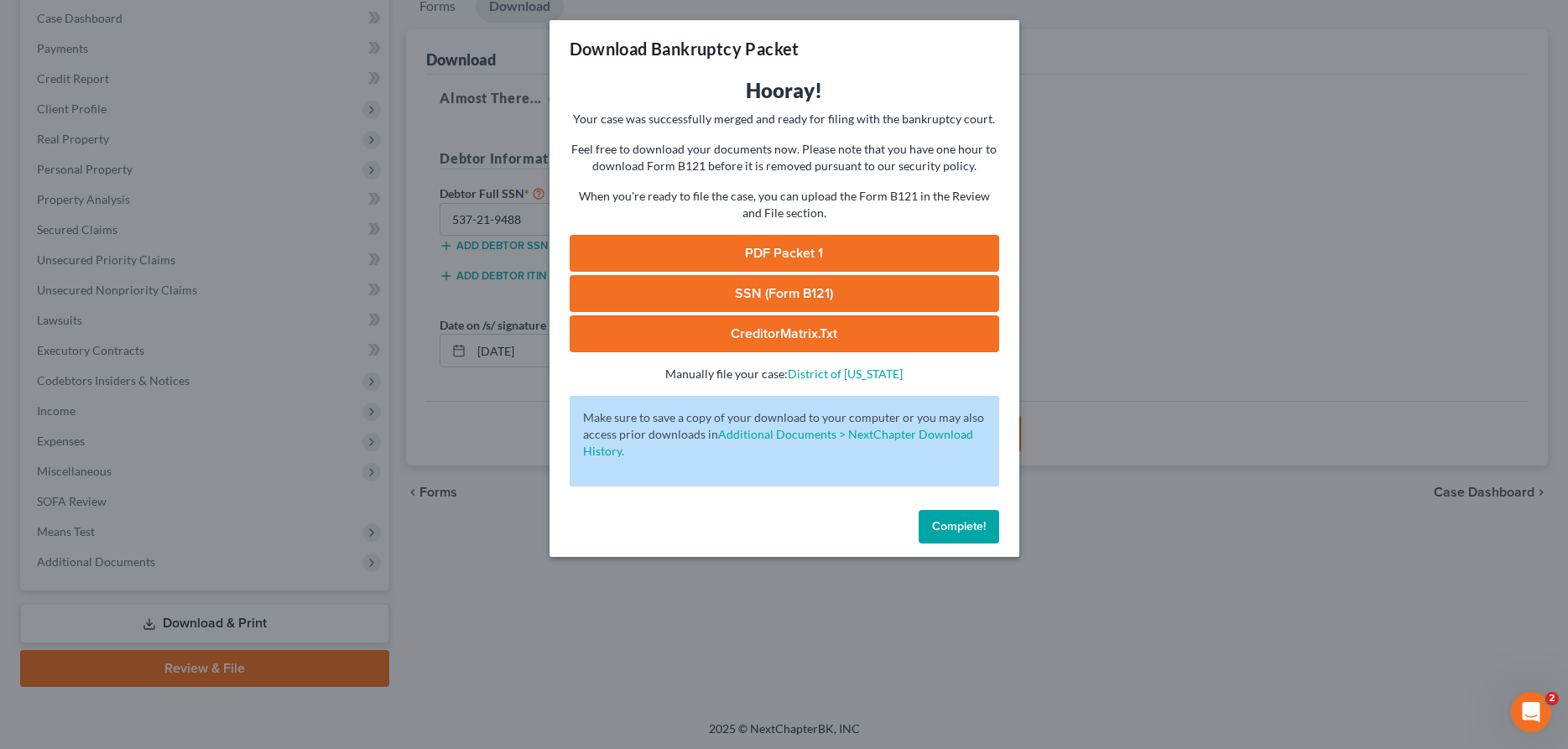
click at [868, 252] on link "PDF Packet 1" at bounding box center [785, 253] width 430 height 37
